Goal: Task Accomplishment & Management: Manage account settings

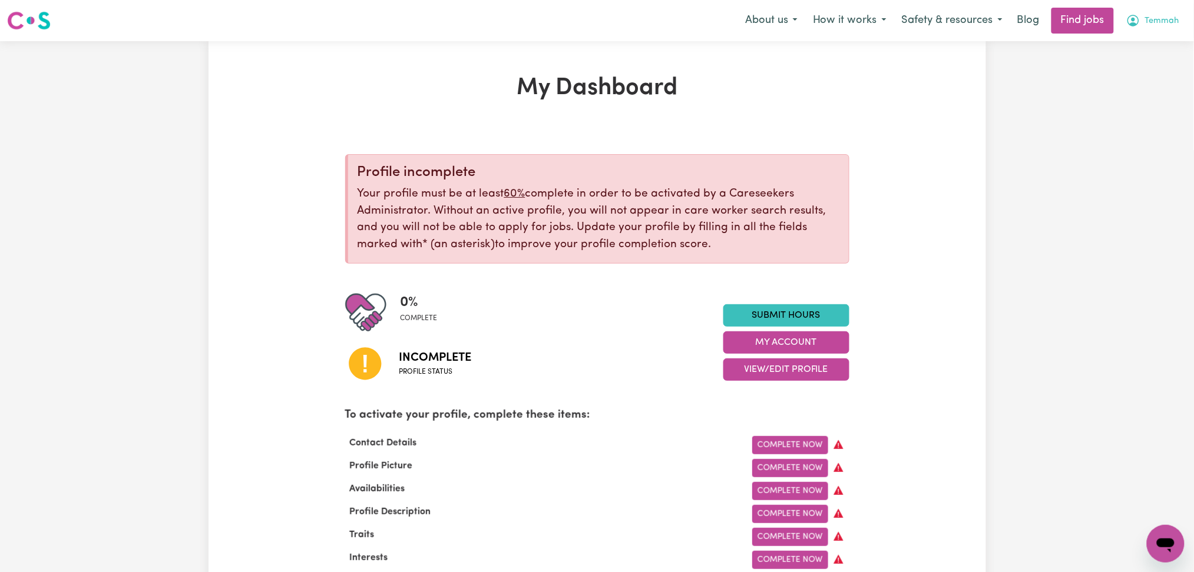
click at [1160, 25] on span "Temmah" at bounding box center [1162, 21] width 34 height 13
click at [1126, 67] on link "My Dashboard" at bounding box center [1139, 68] width 93 height 22
click at [776, 373] on button "View/Edit Profile" at bounding box center [786, 370] width 126 height 22
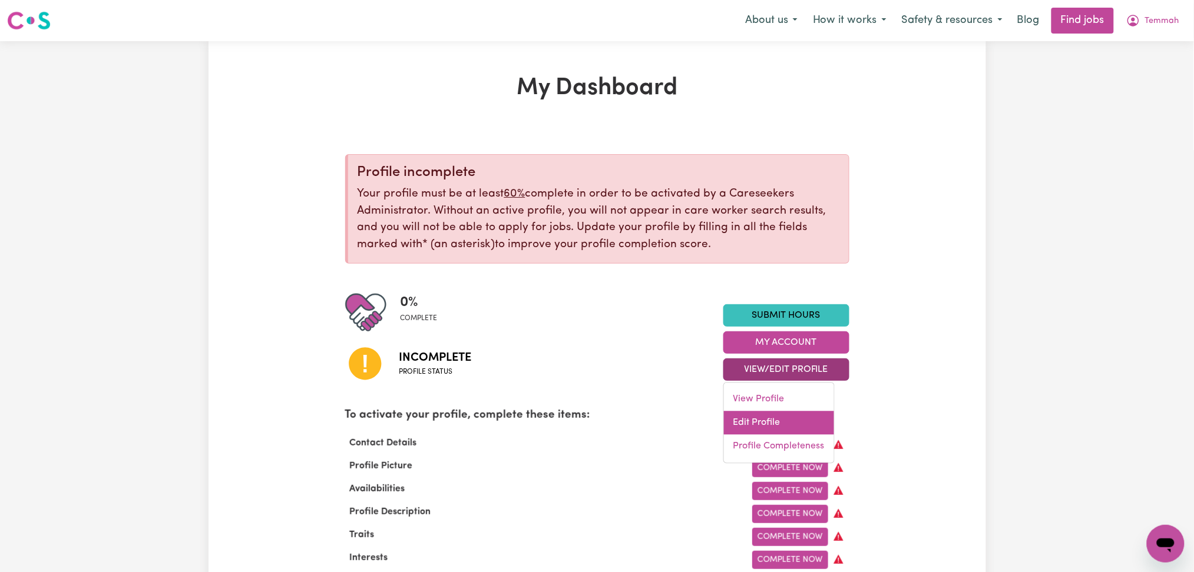
click at [762, 424] on link "Edit Profile" at bounding box center [779, 424] width 110 height 24
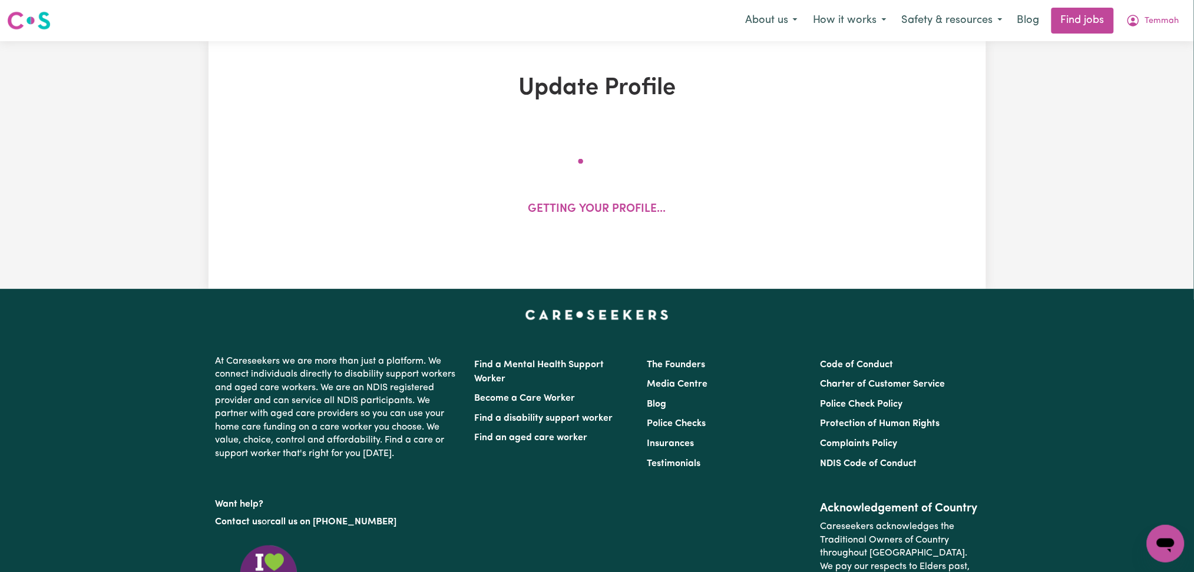
select select "Studying a healthcare related degree or qualification"
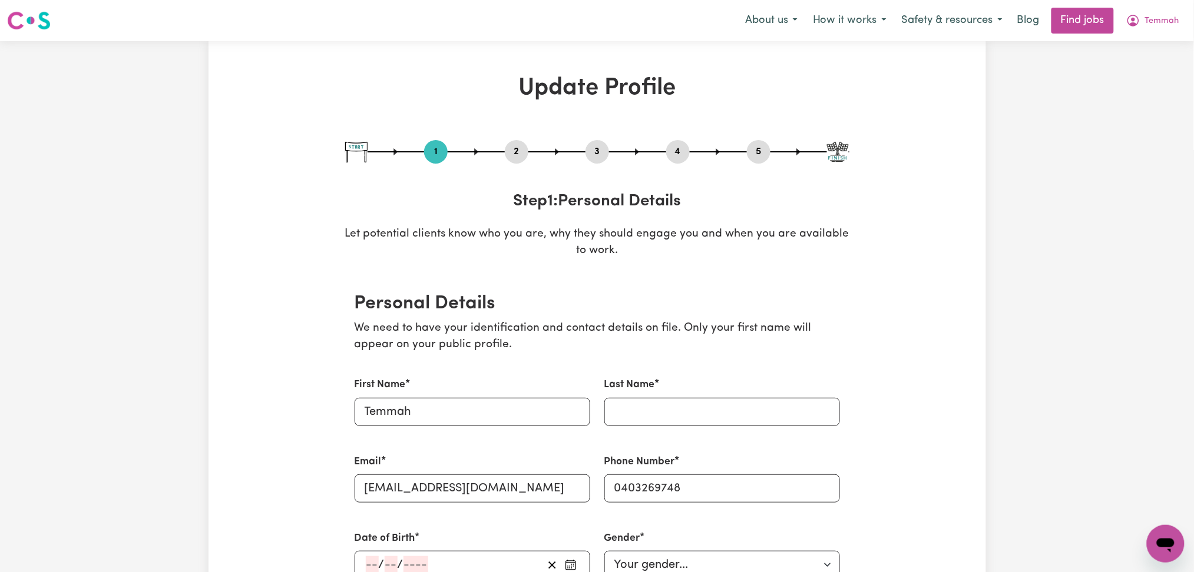
click at [598, 153] on button "3" at bounding box center [597, 151] width 24 height 15
select select "Certificate III (Individual Support)"
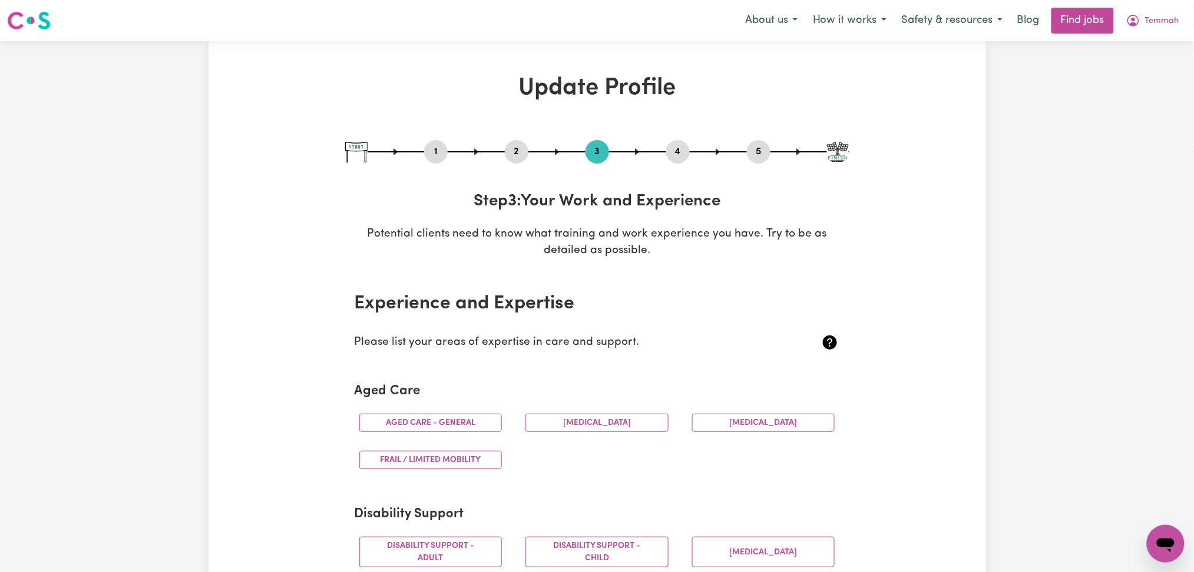
click at [438, 151] on button "1" at bounding box center [436, 151] width 24 height 15
select select "Studying a healthcare related degree or qualification"
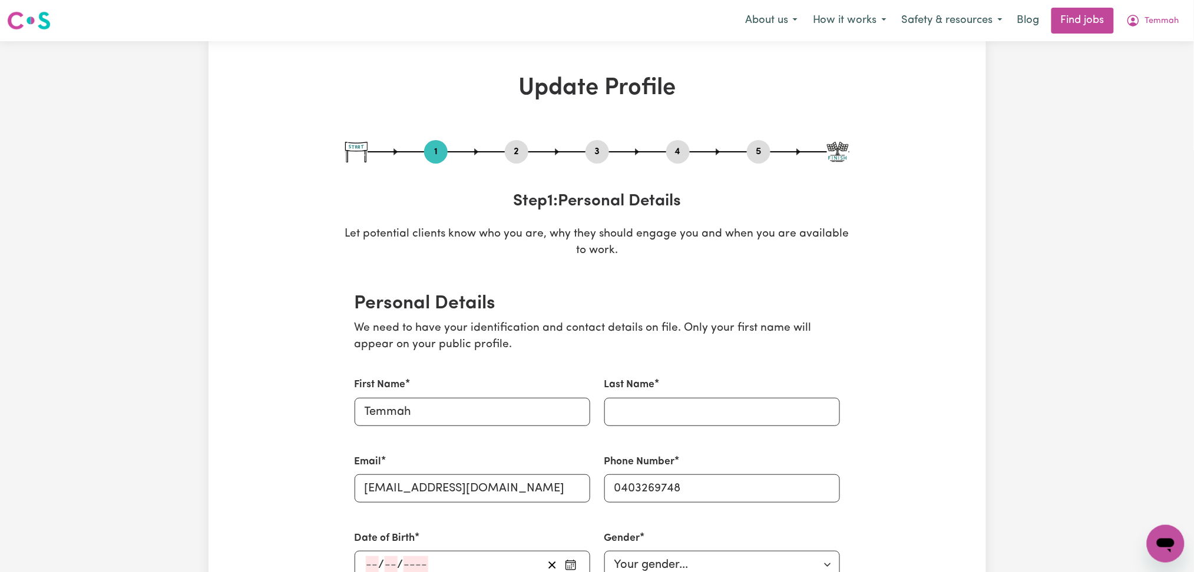
click at [514, 151] on button "2" at bounding box center [517, 151] width 24 height 15
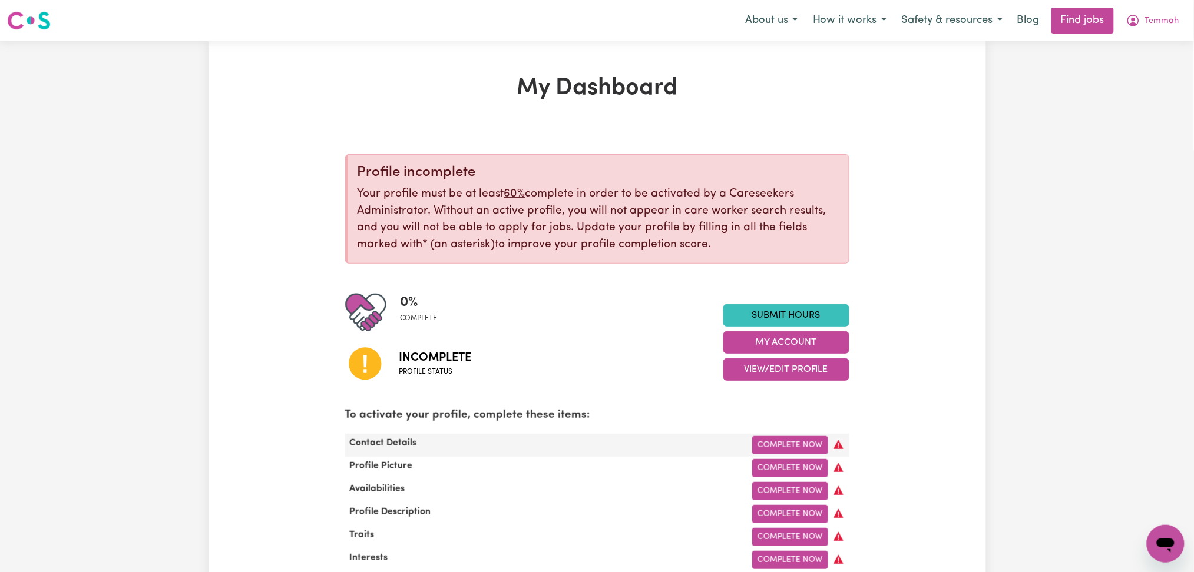
scroll to position [78, 0]
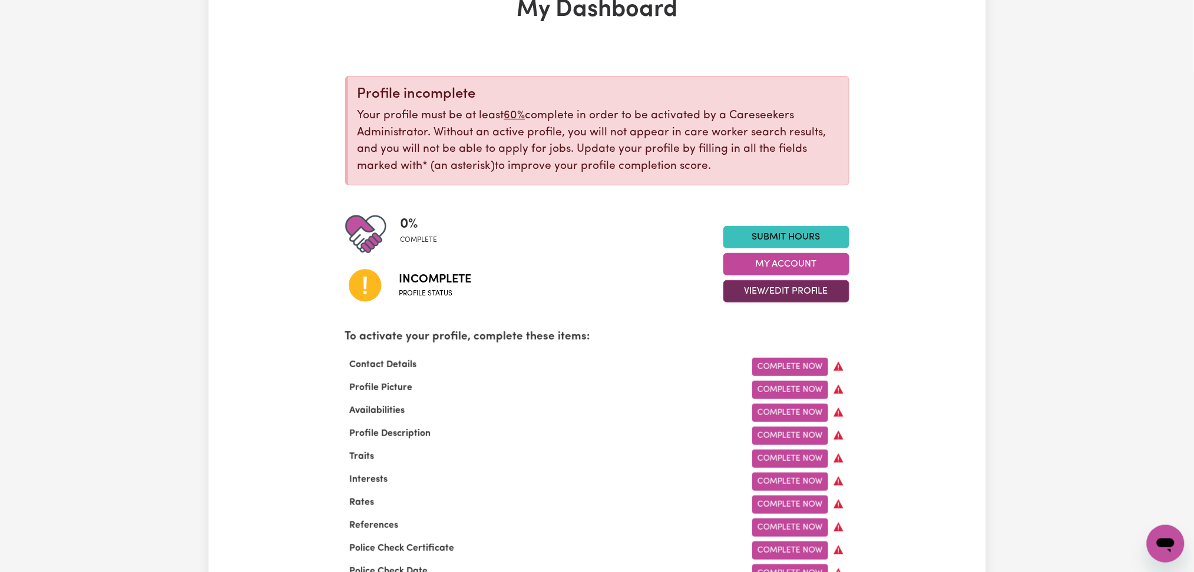
click at [729, 293] on button "View/Edit Profile" at bounding box center [786, 291] width 126 height 22
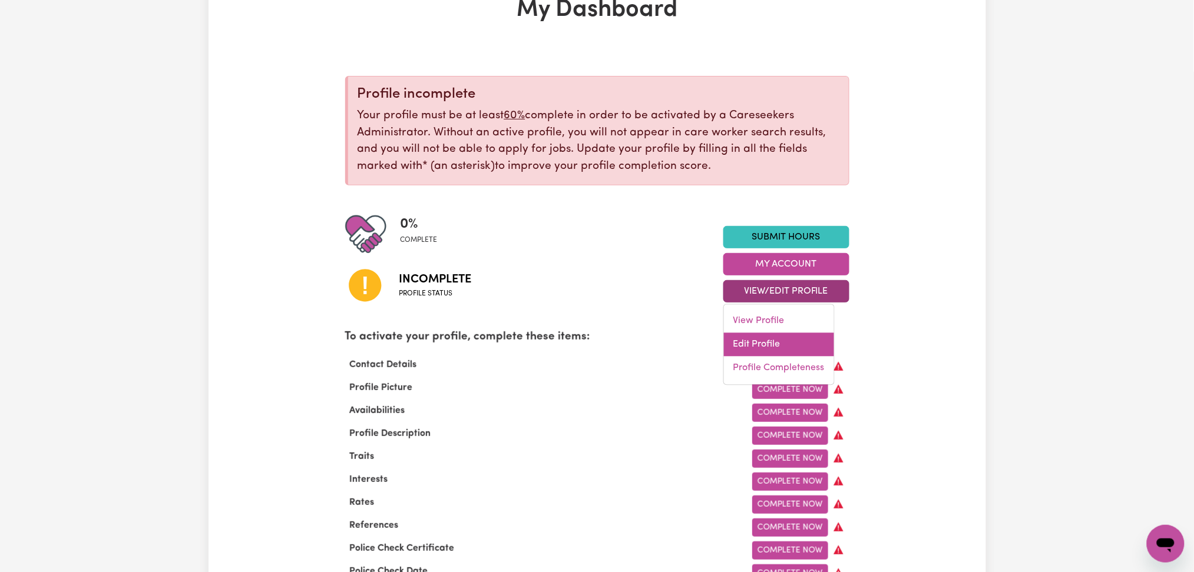
click at [732, 341] on link "Edit Profile" at bounding box center [779, 345] width 110 height 24
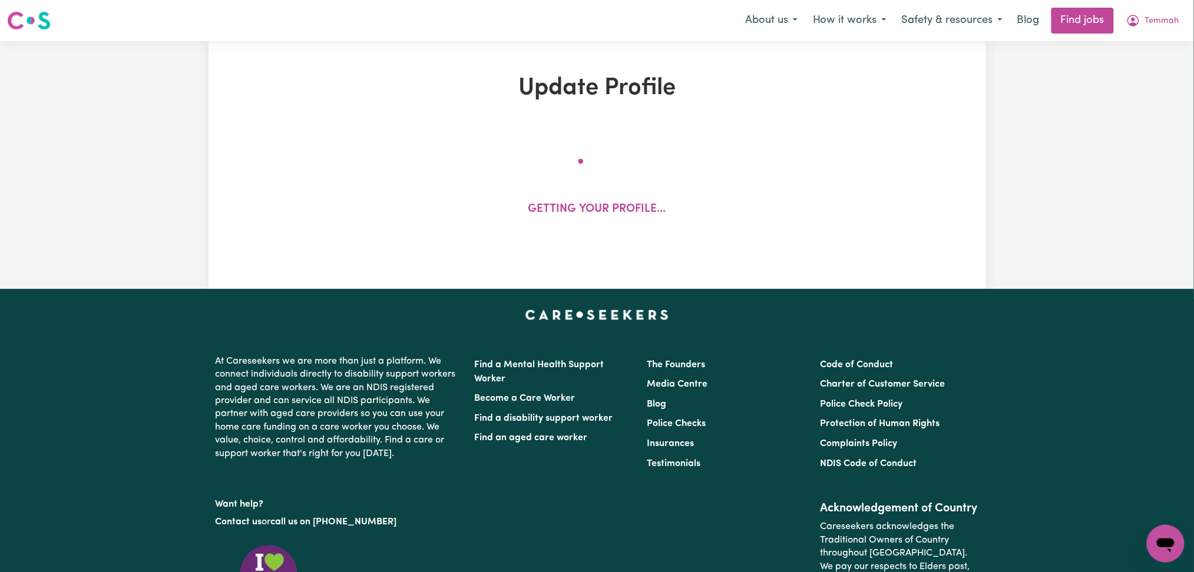
select select "Studying a healthcare related degree or qualification"
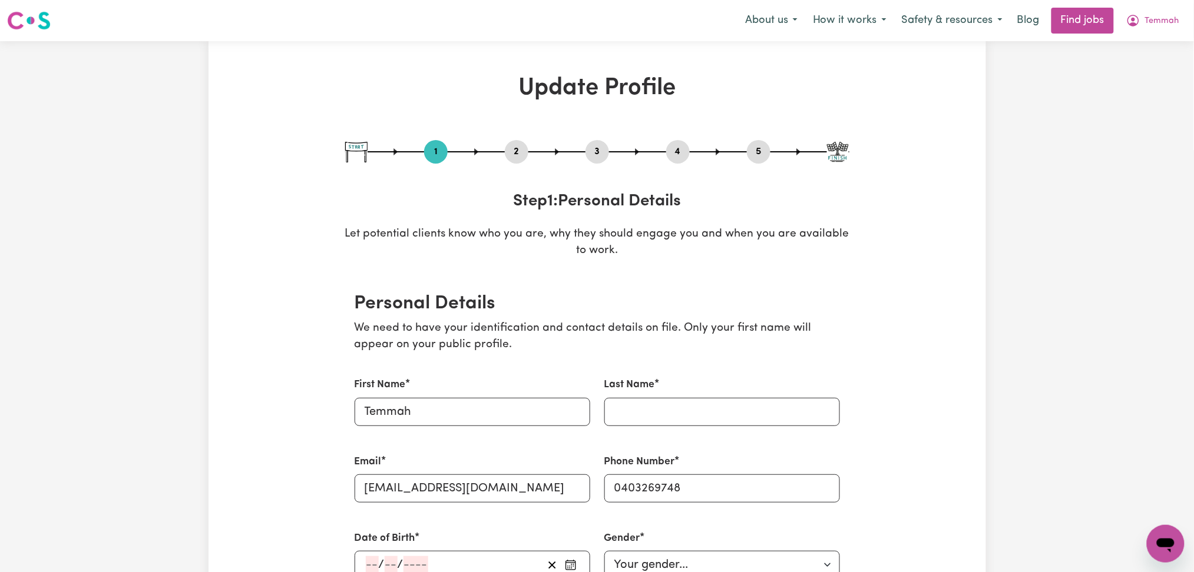
click at [516, 149] on button "2" at bounding box center [517, 151] width 24 height 15
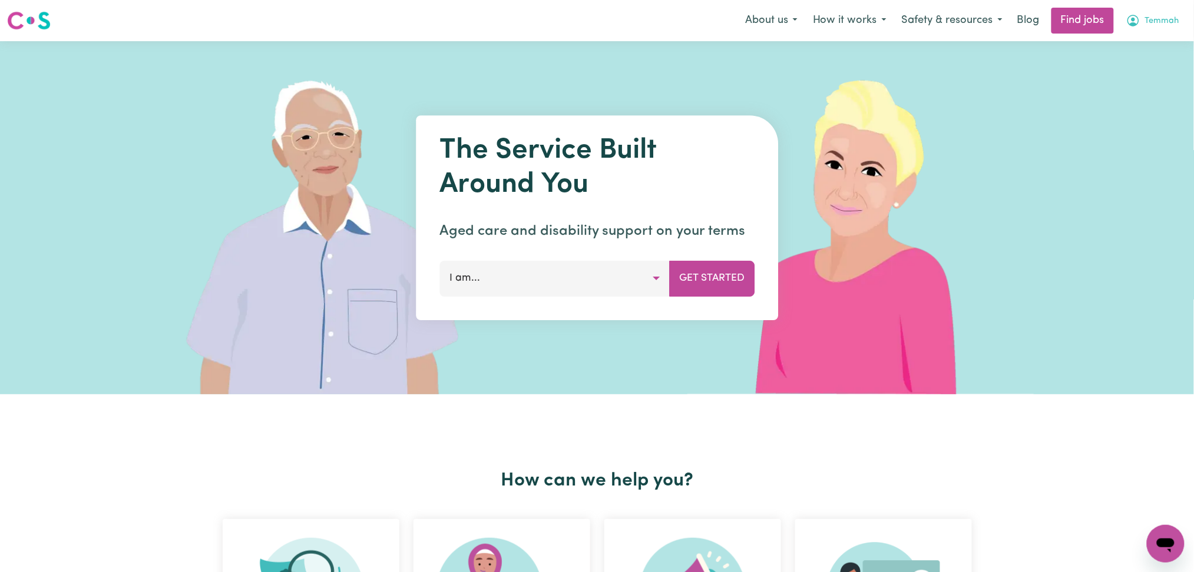
click at [1161, 22] on span "Temmah" at bounding box center [1162, 21] width 34 height 13
click at [1136, 64] on link "My Dashboard" at bounding box center [1139, 68] width 93 height 22
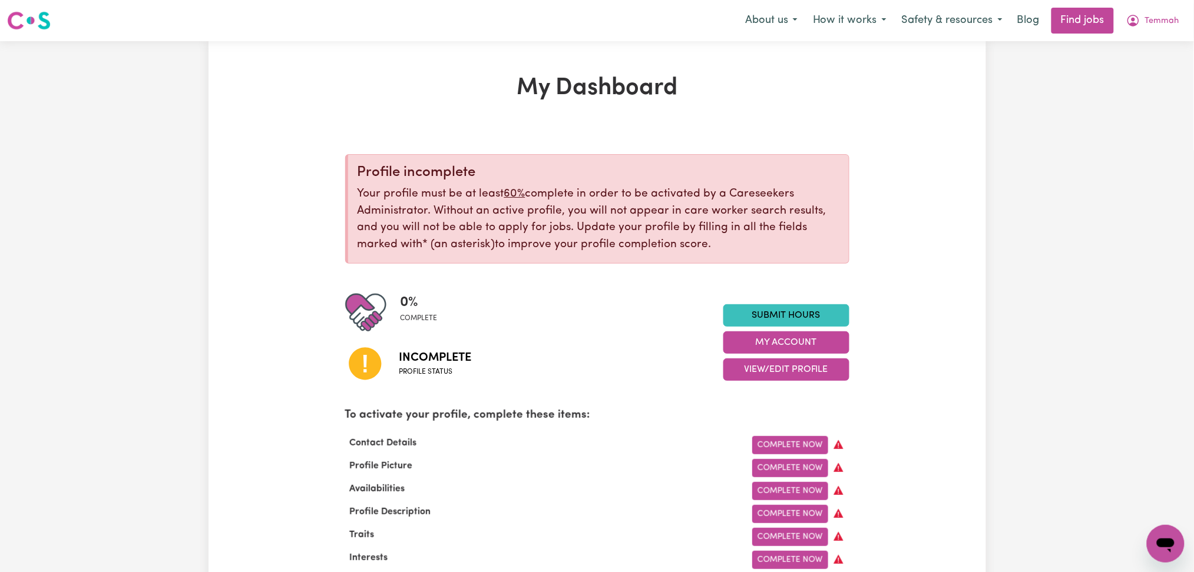
drag, startPoint x: 758, startPoint y: 90, endPoint x: 1105, endPoint y: 90, distance: 346.9
click at [761, 94] on h1 "My Dashboard" at bounding box center [597, 88] width 504 height 28
click at [1154, 21] on span "Temmah" at bounding box center [1162, 21] width 34 height 13
click at [1140, 94] on link "Logout" at bounding box center [1139, 90] width 93 height 22
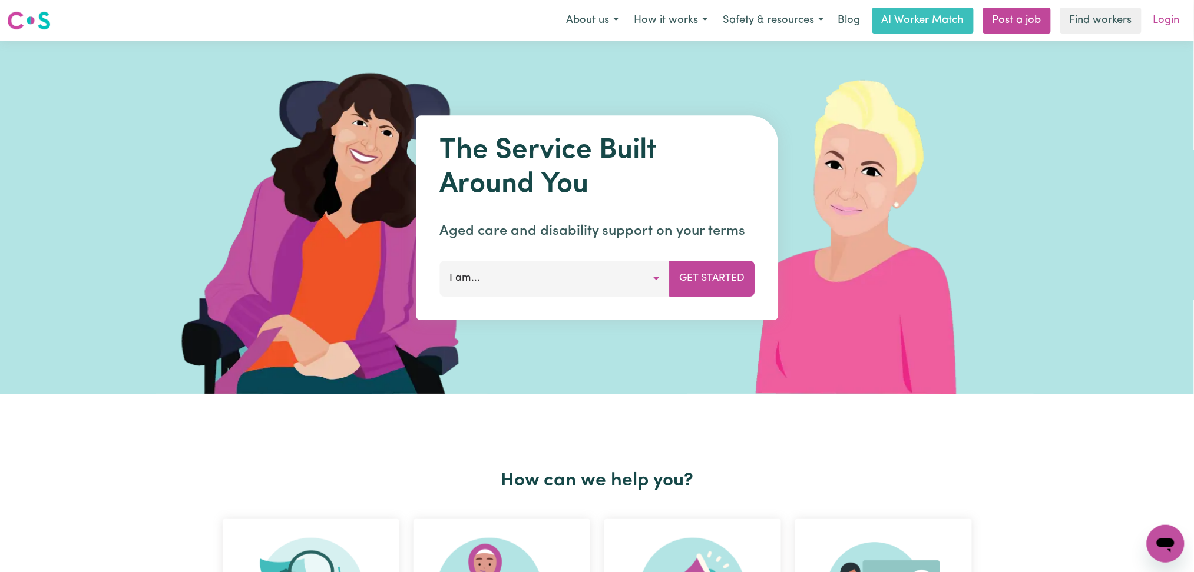
click at [1164, 22] on link "Login" at bounding box center [1166, 21] width 41 height 26
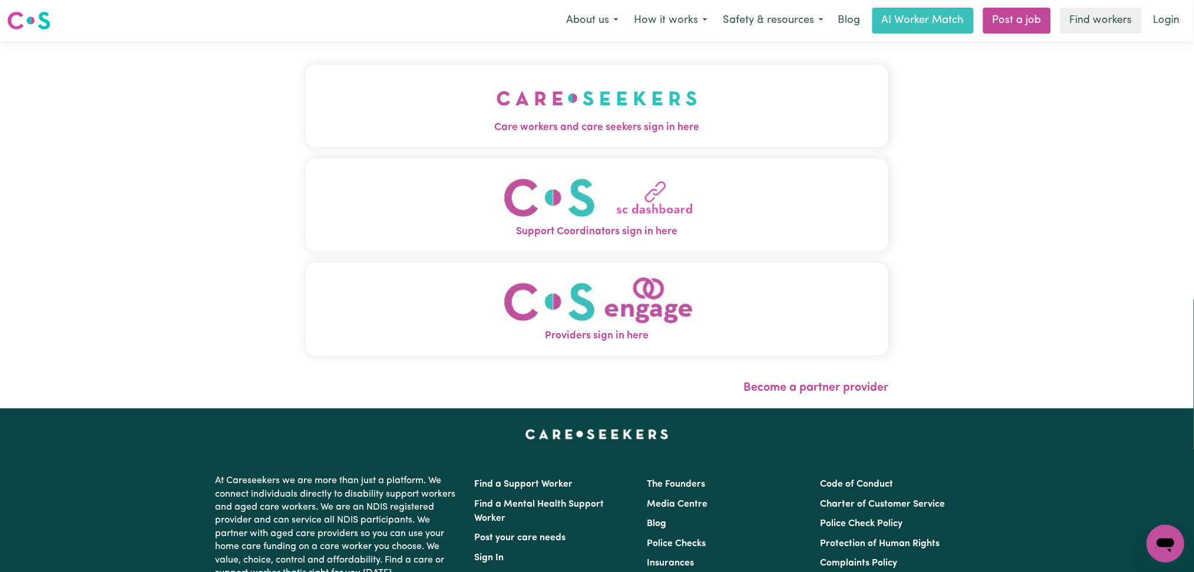
click at [555, 98] on div "Care workers and care seekers sign in here Support Coordinators sign in here Pr…" at bounding box center [597, 225] width 597 height 368
click at [534, 98] on img "Care workers and care seekers sign in here" at bounding box center [597, 99] width 201 height 44
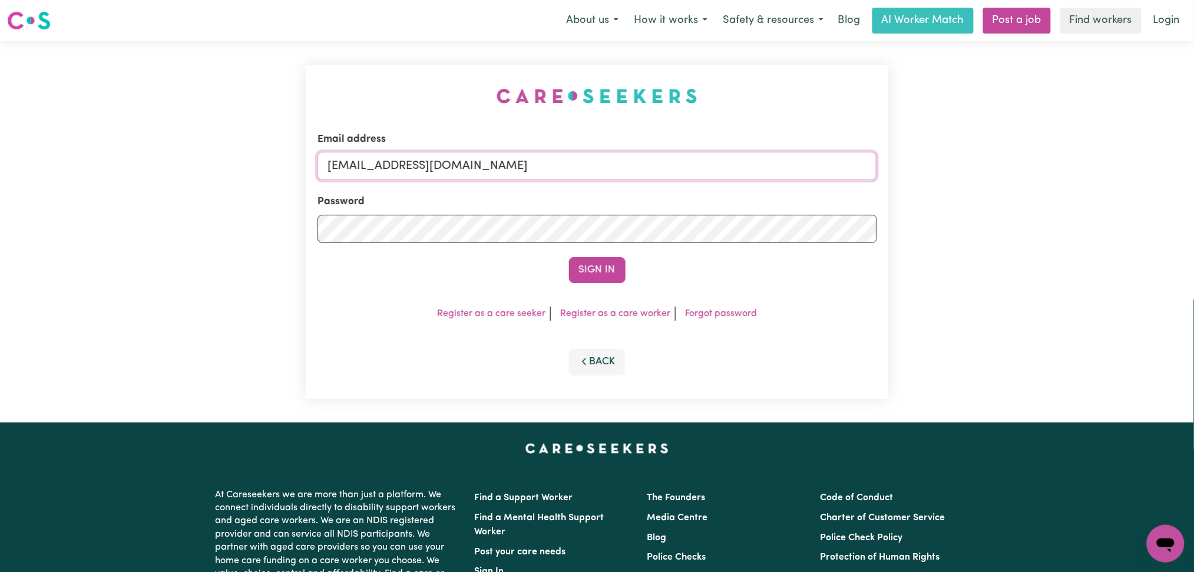
click at [511, 168] on input "[EMAIL_ADDRESS][DOMAIN_NAME]" at bounding box center [597, 166] width 560 height 28
drag, startPoint x: 388, startPoint y: 155, endPoint x: 634, endPoint y: 213, distance: 252.9
click at [685, 160] on input "Superuser~[EMAIL_ADDRESS][DOMAIN_NAME]" at bounding box center [597, 166] width 560 height 28
type input "Superuser~[EMAIL_ADDRESS][DOMAIN_NAME]"
click at [602, 283] on button "Sign In" at bounding box center [597, 270] width 57 height 26
